Goal: Information Seeking & Learning: Learn about a topic

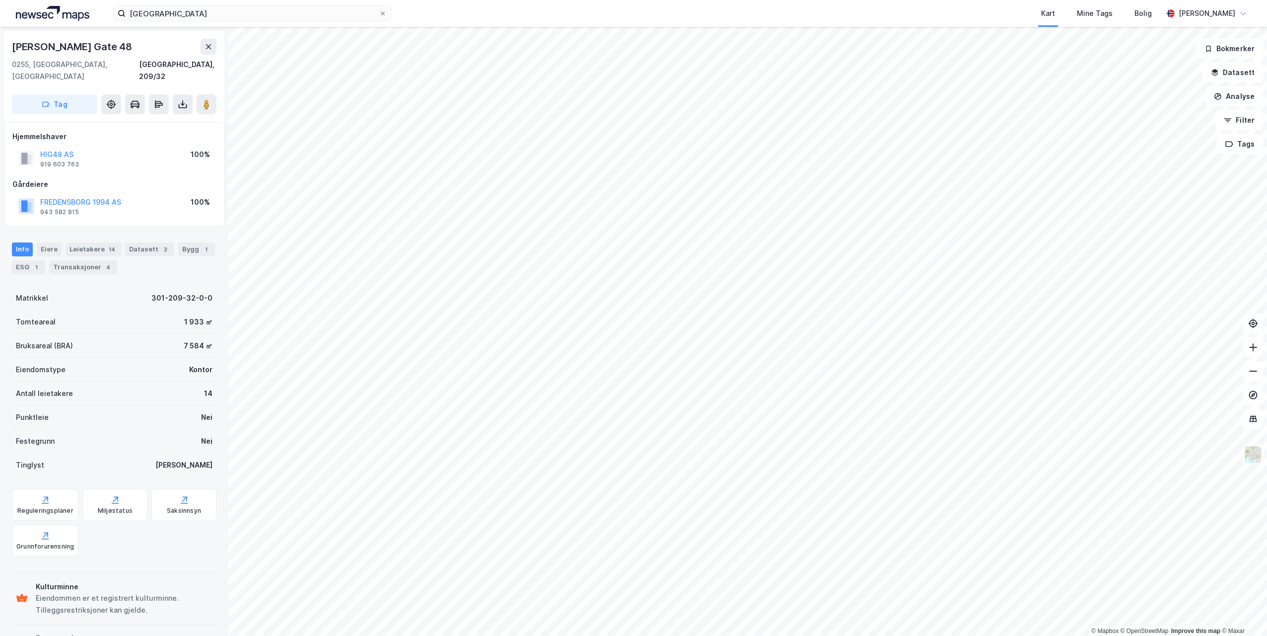
scroll to position [1, 0]
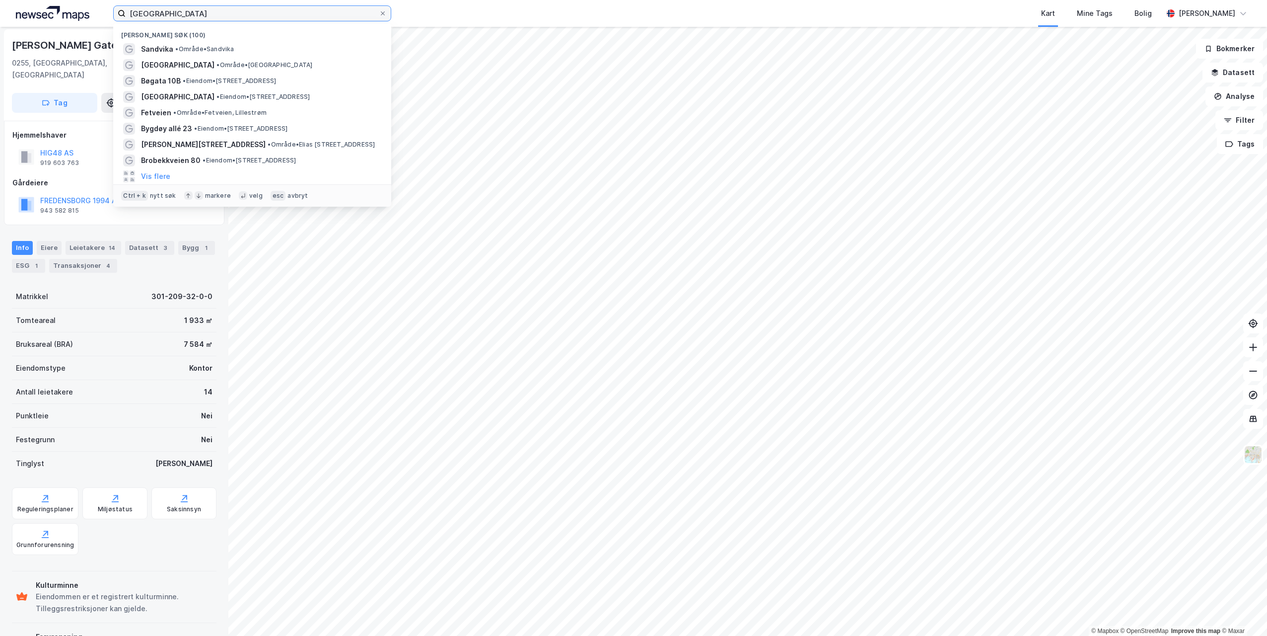
drag, startPoint x: 190, startPoint y: 12, endPoint x: 130, endPoint y: 12, distance: 60.6
click at [130, 12] on input "[GEOGRAPHIC_DATA]" at bounding box center [252, 13] width 253 height 15
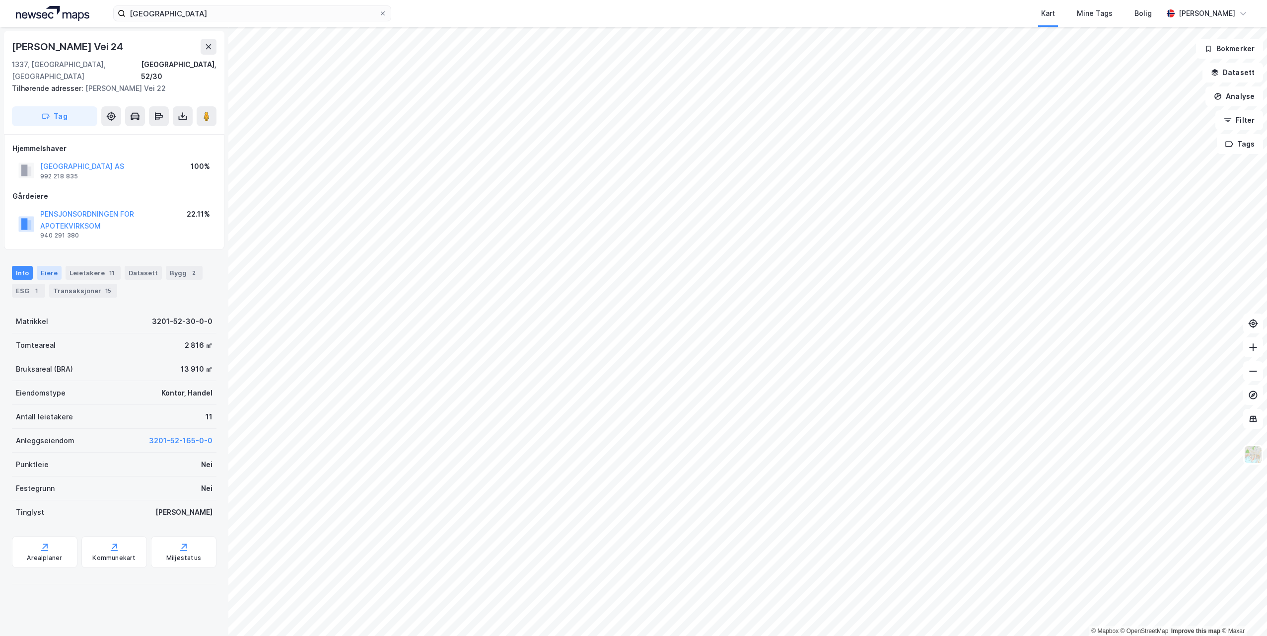
click at [38, 266] on div "Eiere" at bounding box center [49, 273] width 25 height 14
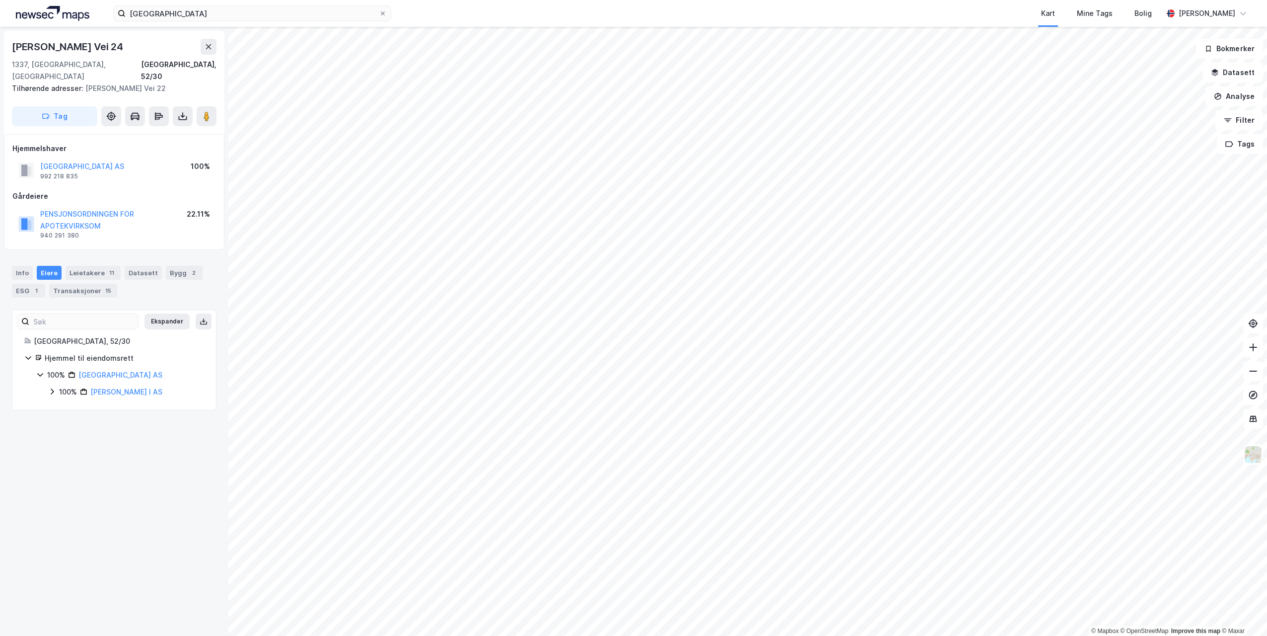
click at [52, 387] on icon at bounding box center [52, 391] width 8 height 8
click at [64, 405] on icon at bounding box center [64, 408] width 3 height 6
click at [79, 433] on icon at bounding box center [76, 437] width 8 height 8
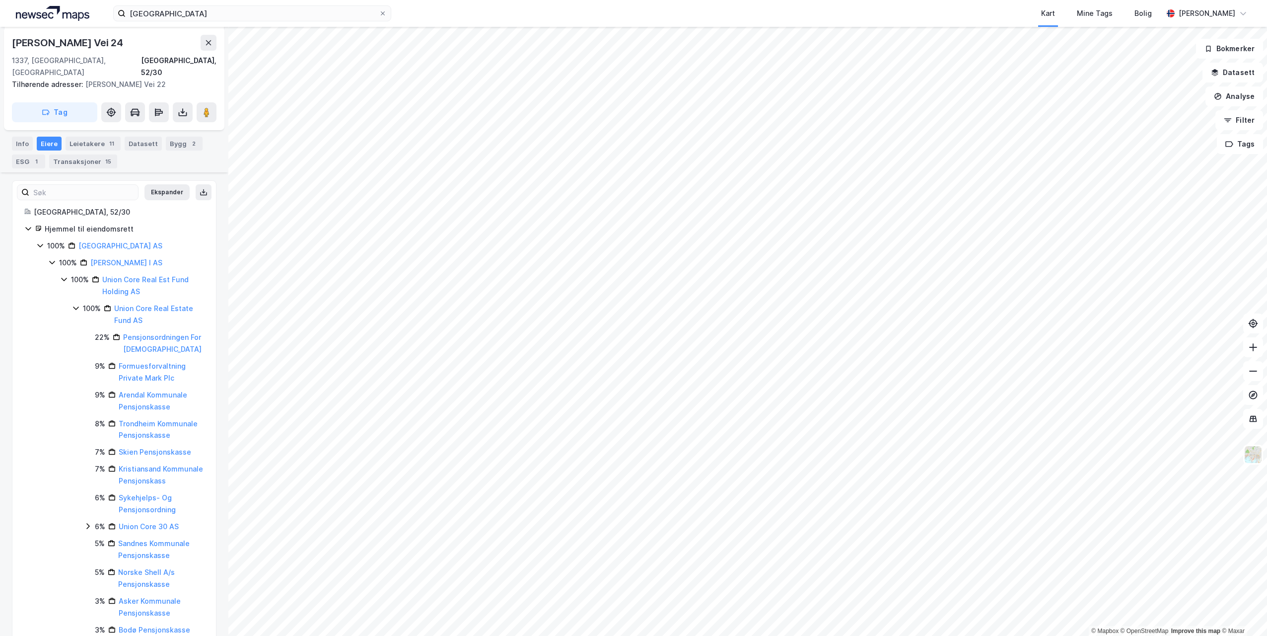
scroll to position [115, 0]
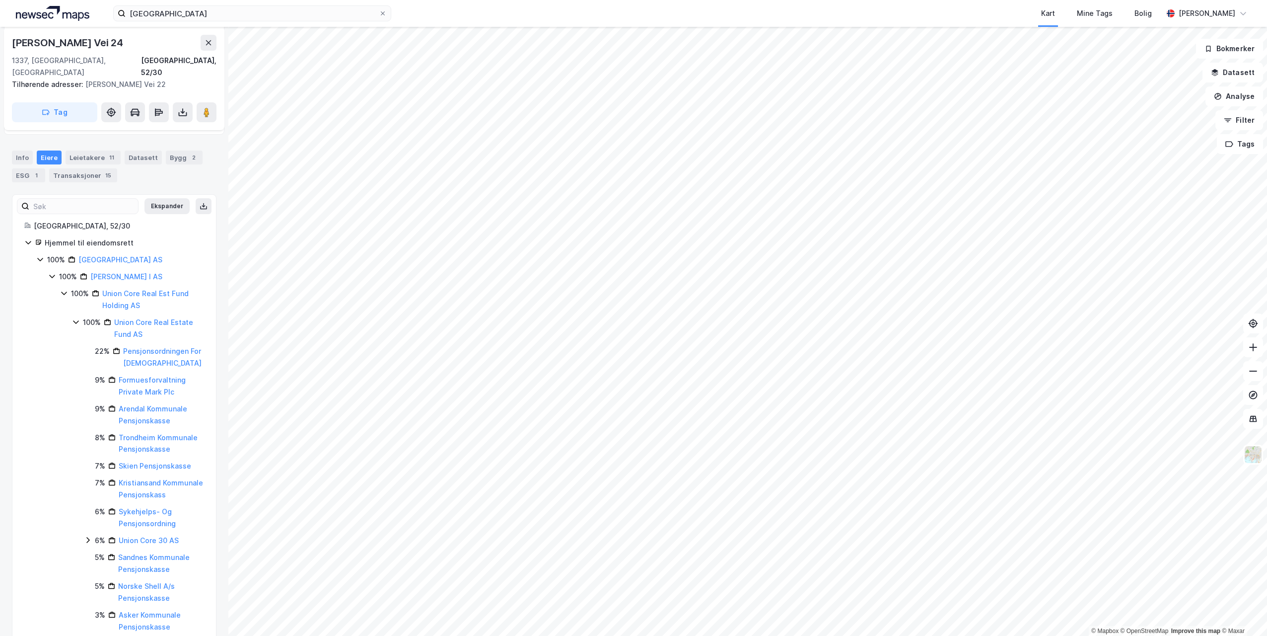
drag, startPoint x: 193, startPoint y: 193, endPoint x: 188, endPoint y: 222, distance: 29.7
click at [200, 202] on icon at bounding box center [204, 206] width 8 height 8
